Goal: Find specific page/section

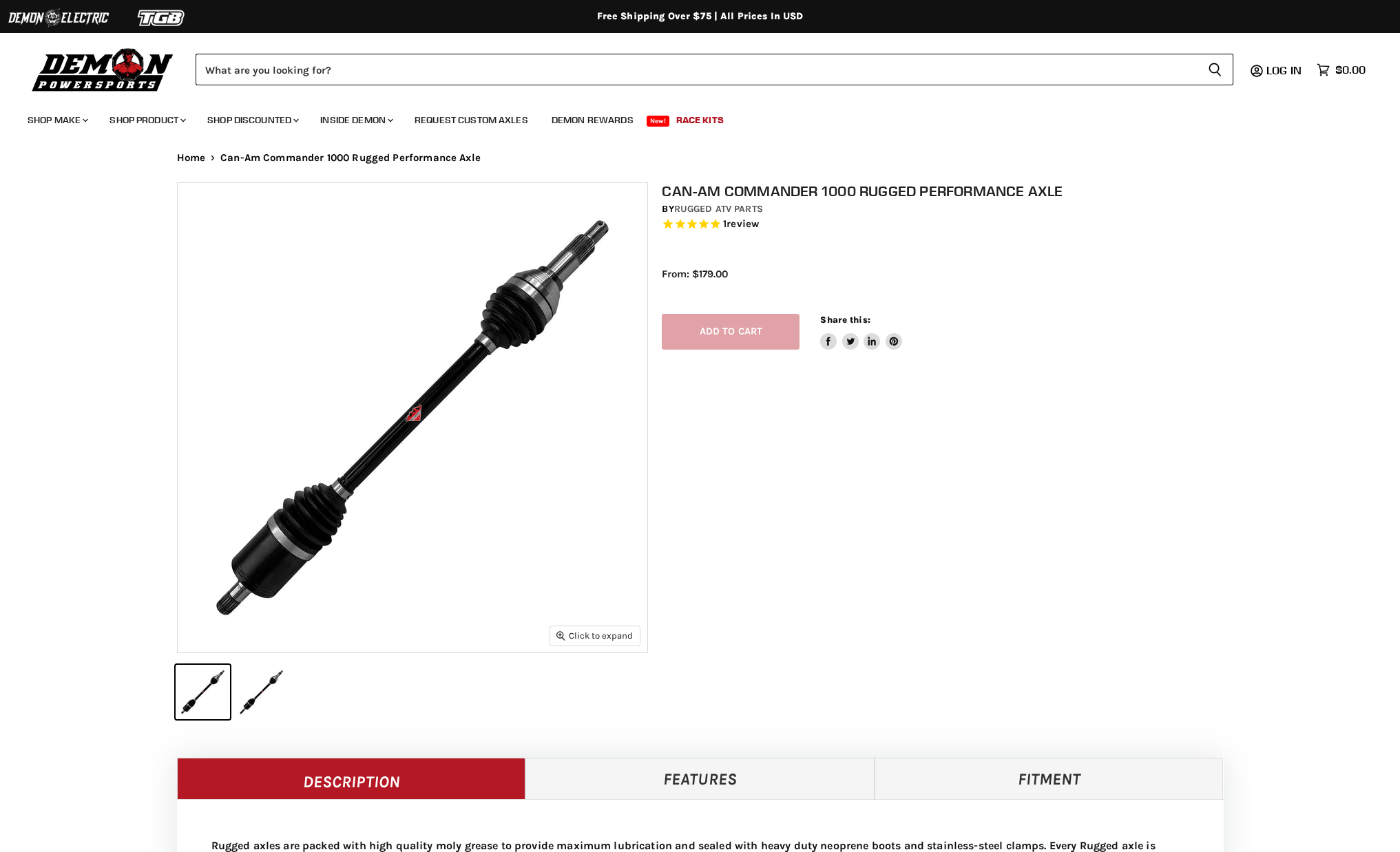
select select "******"
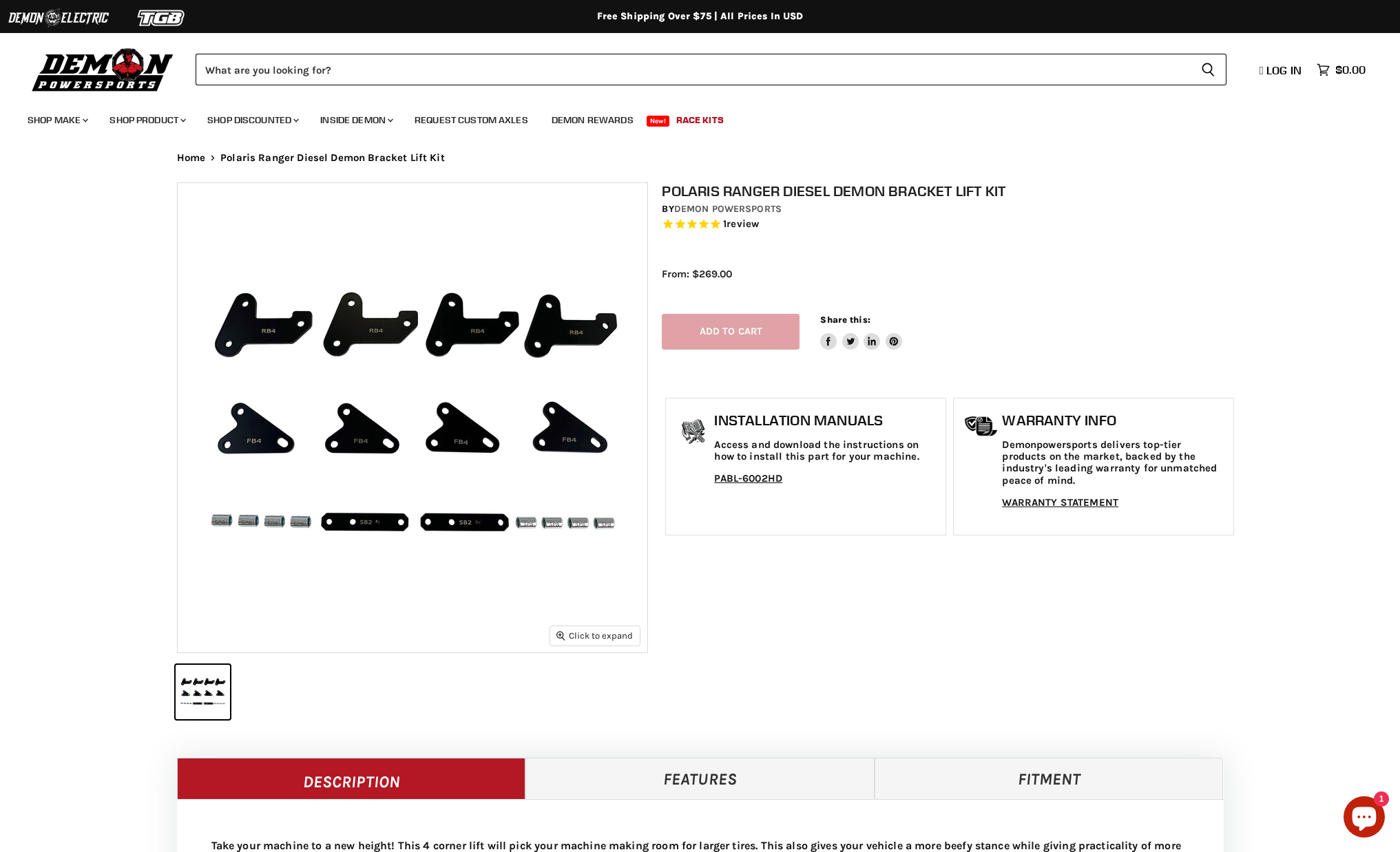
select select "******"
